Goal: Transaction & Acquisition: Subscribe to service/newsletter

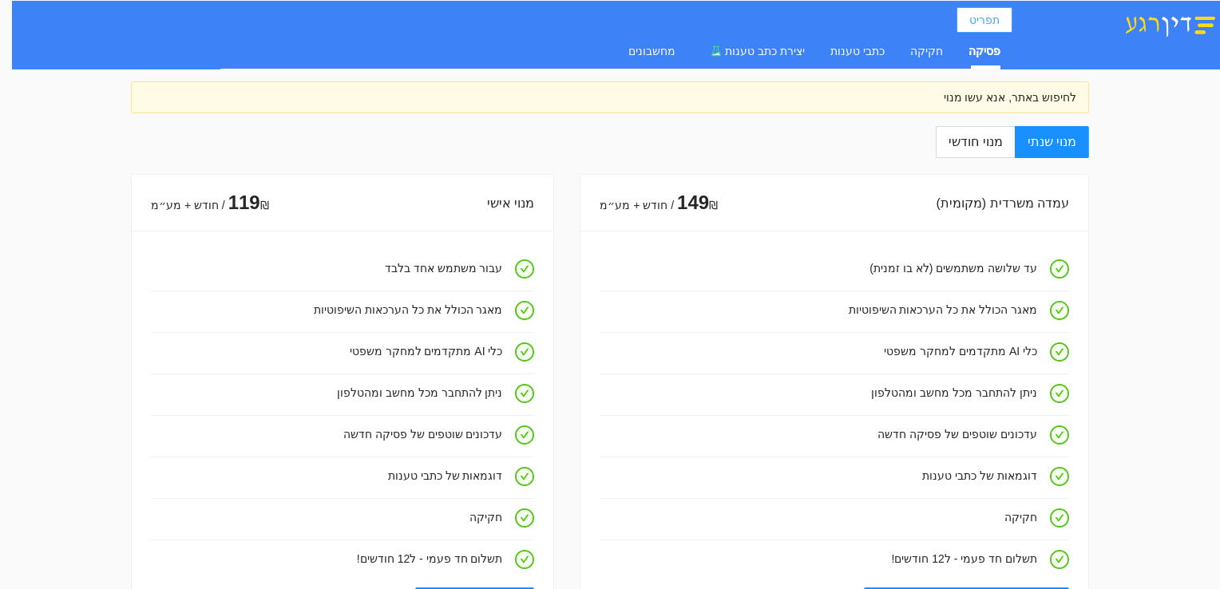
click at [983, 22] on span "תפריט" at bounding box center [984, 20] width 30 height 18
click at [1013, 144] on label "מנוי חודשי" at bounding box center [975, 142] width 78 height 32
click at [1013, 144] on input "מנוי חודשי" at bounding box center [1014, 143] width 2 height 2
radio input "true"
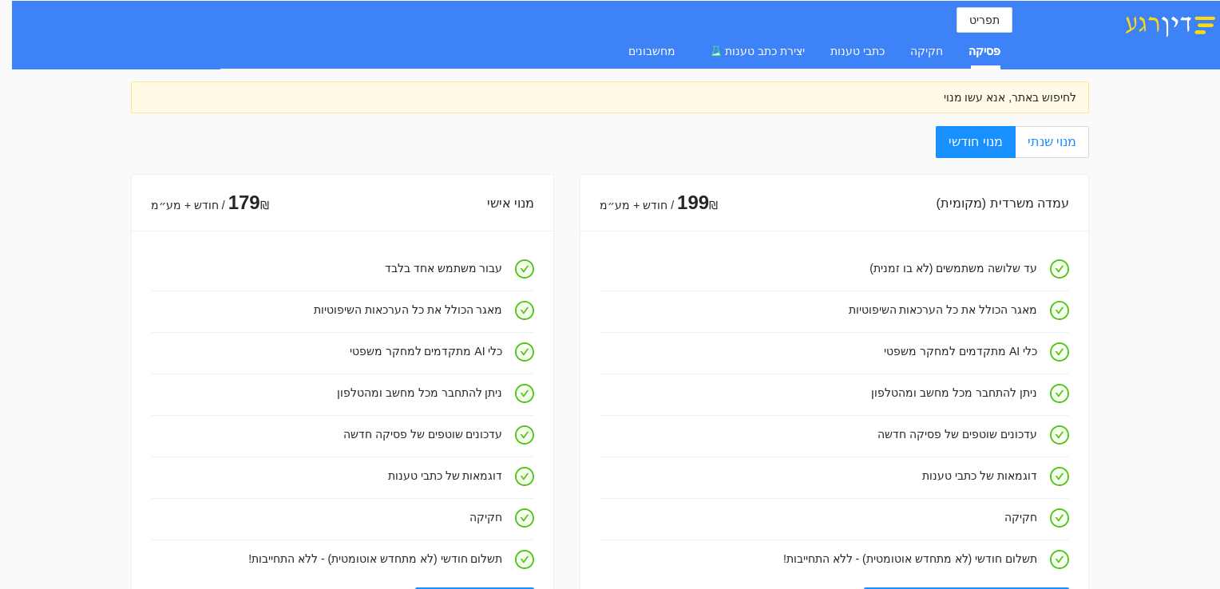
click at [1066, 146] on span "מנוי שנתי" at bounding box center [1051, 142] width 49 height 14
click at [1086, 144] on input "מנוי שנתי" at bounding box center [1087, 143] width 2 height 2
radio input "true"
radio input "false"
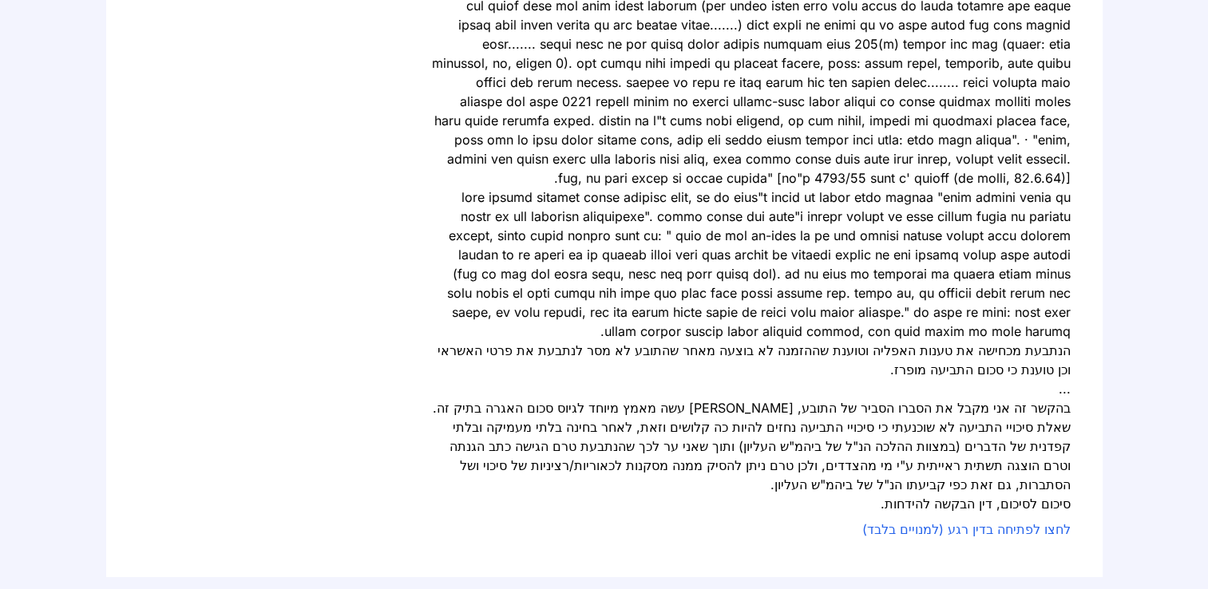
scroll to position [3432, 0]
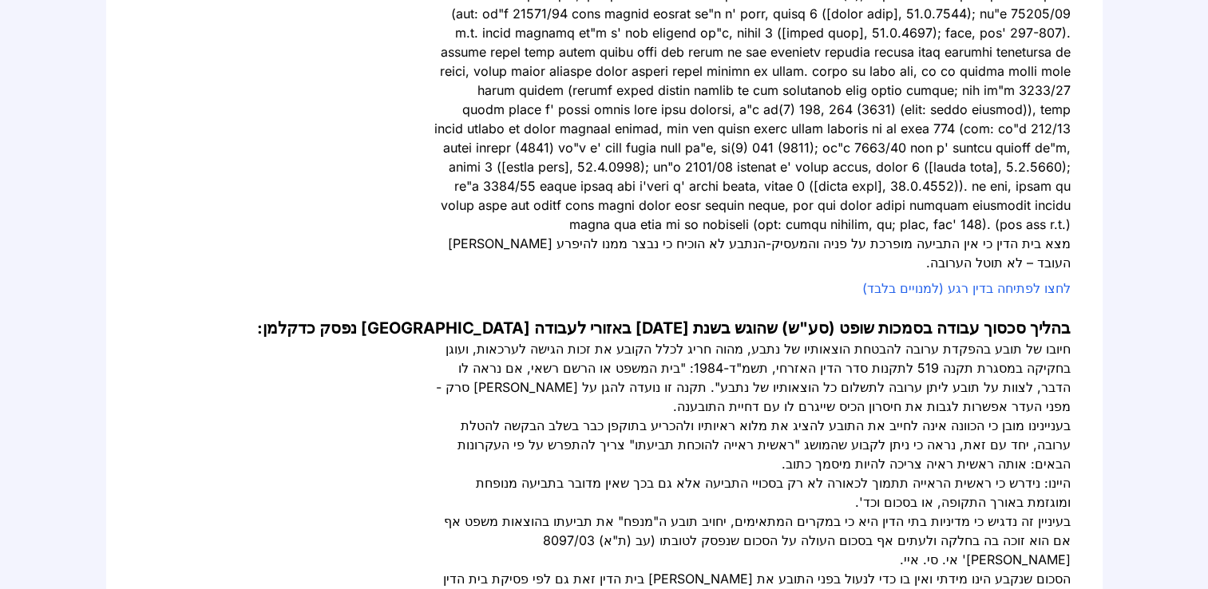
scroll to position [798, 0]
